Goal: Transaction & Acquisition: Purchase product/service

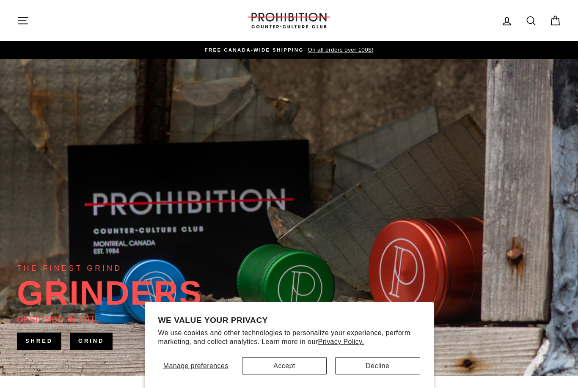
click at [269, 368] on button "Accept" at bounding box center [284, 365] width 85 height 17
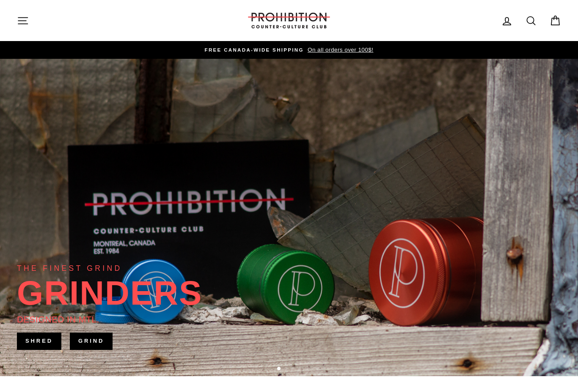
click at [202, 351] on div "THE FINEST GRIND GRINDERS DESIGNED IN [GEOGRAPHIC_DATA]. SHRED" at bounding box center [109, 306] width 185 height 88
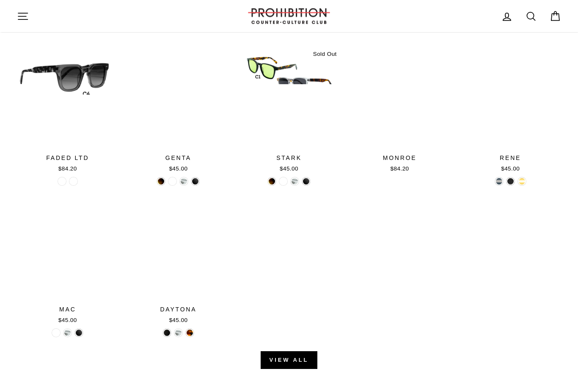
scroll to position [830, 0]
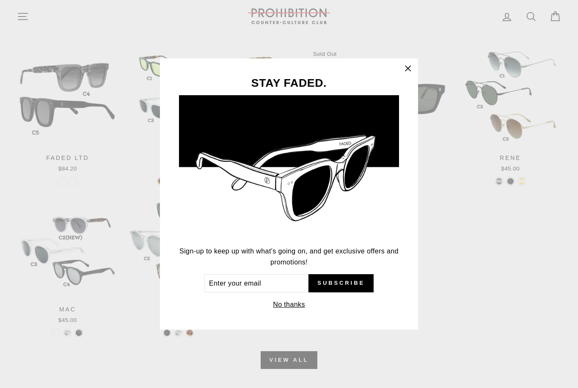
click at [302, 311] on button "No thanks" at bounding box center [288, 305] width 37 height 12
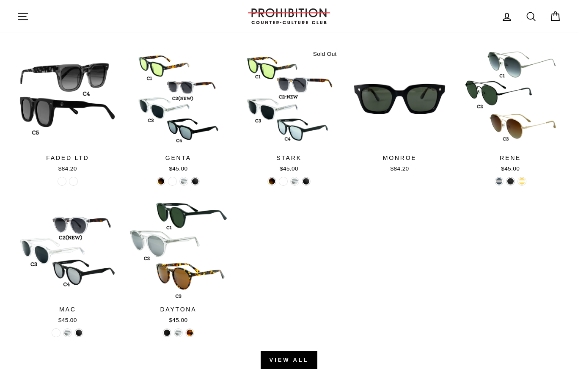
click at [281, 74] on div at bounding box center [289, 99] width 102 height 102
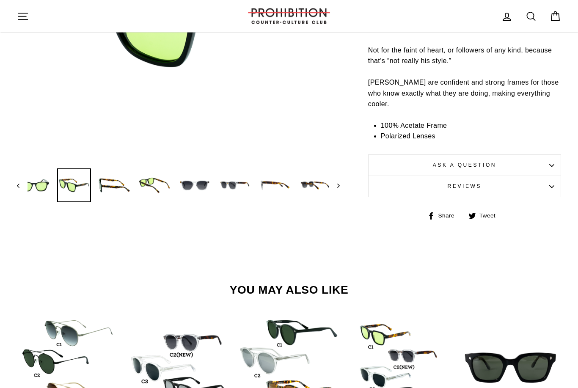
scroll to position [231, 0]
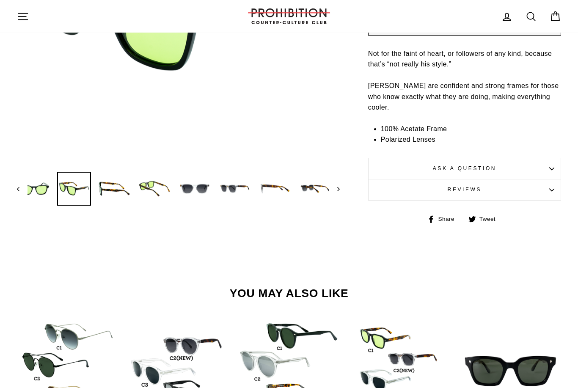
click at [166, 180] on img at bounding box center [154, 189] width 32 height 32
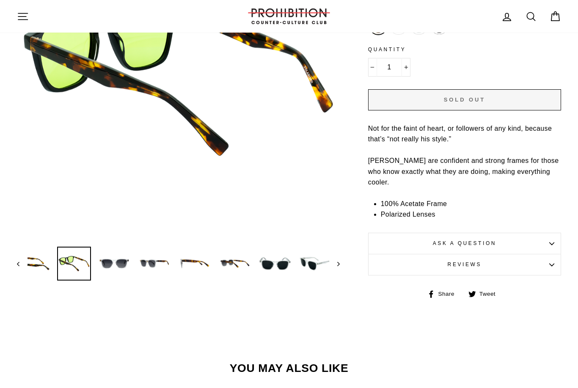
scroll to position [157, 0]
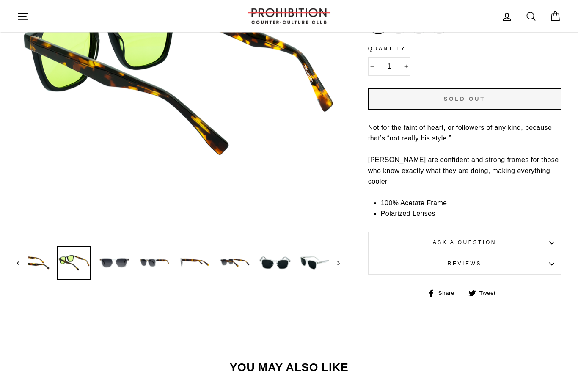
click at [120, 267] on img at bounding box center [114, 263] width 32 height 32
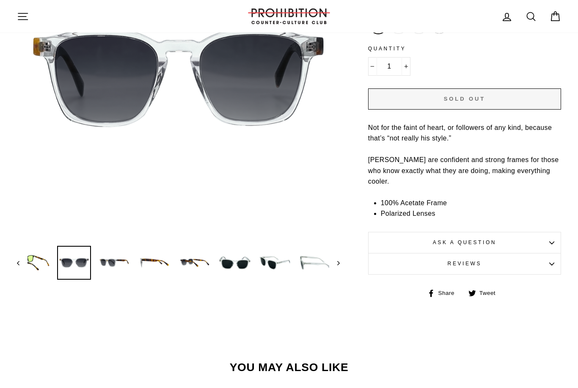
click at [163, 266] on img at bounding box center [154, 263] width 32 height 32
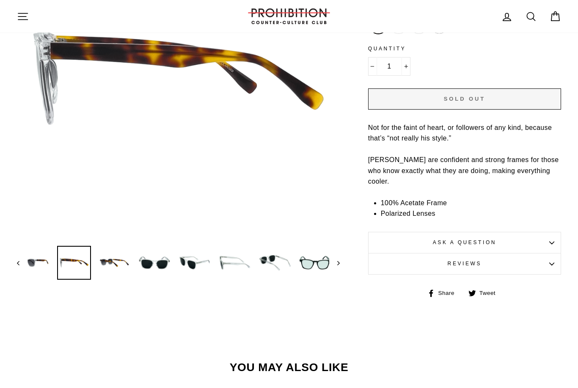
click at [152, 267] on img at bounding box center [154, 263] width 32 height 32
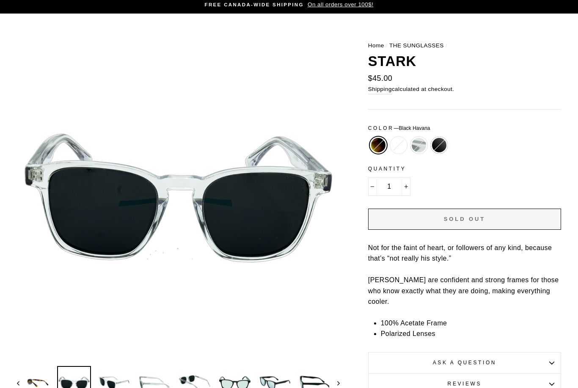
scroll to position [34, 0]
